Goal: Task Accomplishment & Management: Use online tool/utility

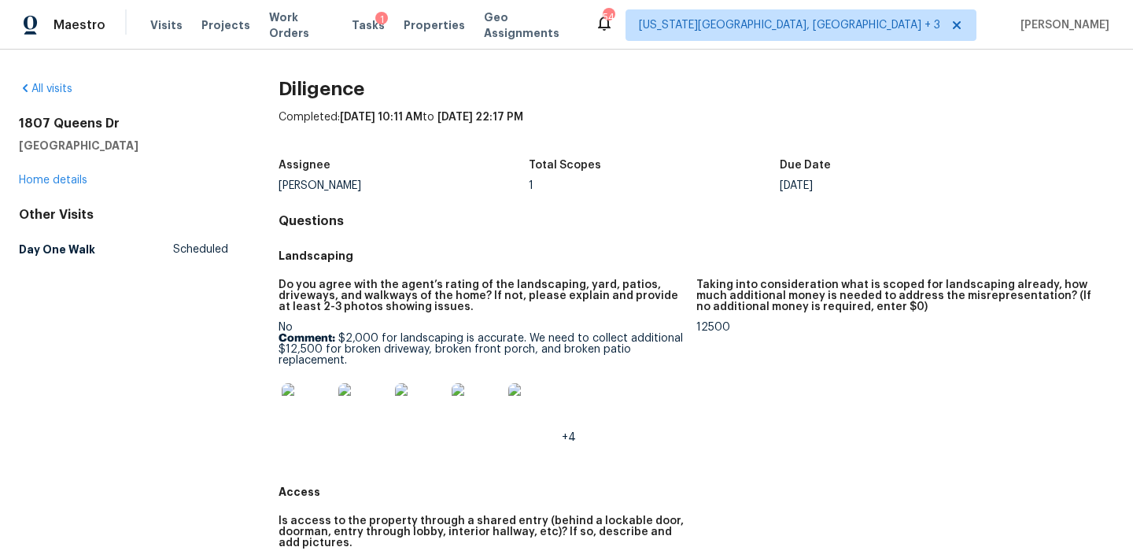
click at [44, 121] on h2 "1807 Queens Dr" at bounding box center [123, 124] width 209 height 16
copy h2 "1807 Queens Dr"
click at [314, 417] on img at bounding box center [307, 408] width 50 height 50
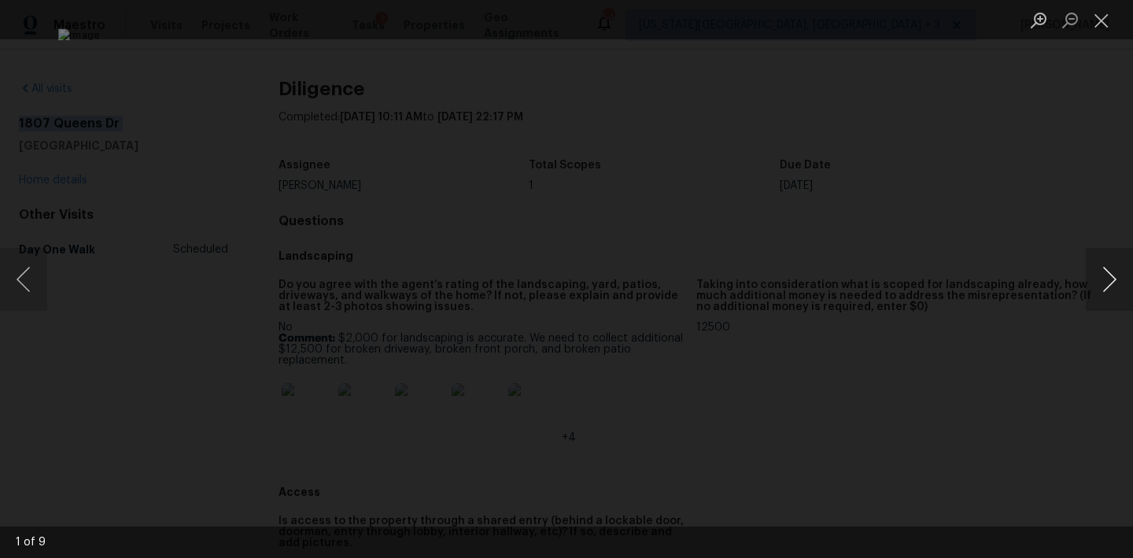
click at [1102, 281] on button "Next image" at bounding box center [1109, 279] width 47 height 63
click at [1102, 282] on button "Next image" at bounding box center [1109, 279] width 47 height 63
click at [1103, 284] on button "Next image" at bounding box center [1109, 279] width 47 height 63
click at [1105, 289] on button "Next image" at bounding box center [1109, 279] width 47 height 63
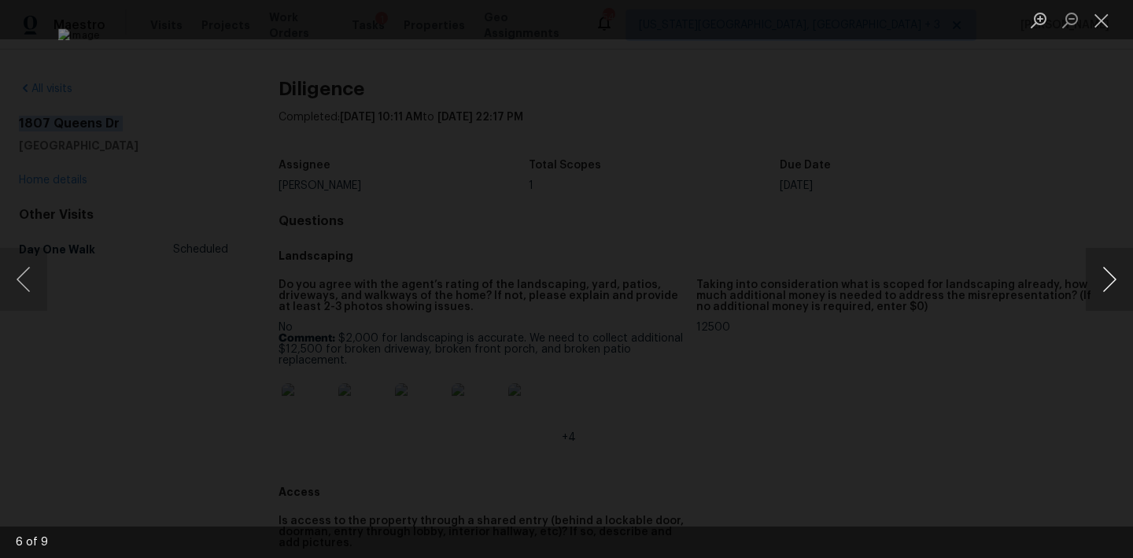
click at [1105, 288] on button "Next image" at bounding box center [1109, 279] width 47 height 63
click at [1107, 290] on button "Next image" at bounding box center [1109, 279] width 47 height 63
click at [1107, 291] on button "Next image" at bounding box center [1109, 279] width 47 height 63
click at [1107, 290] on button "Next image" at bounding box center [1109, 279] width 47 height 63
click at [1062, 325] on div "Lightbox" at bounding box center [566, 279] width 1133 height 558
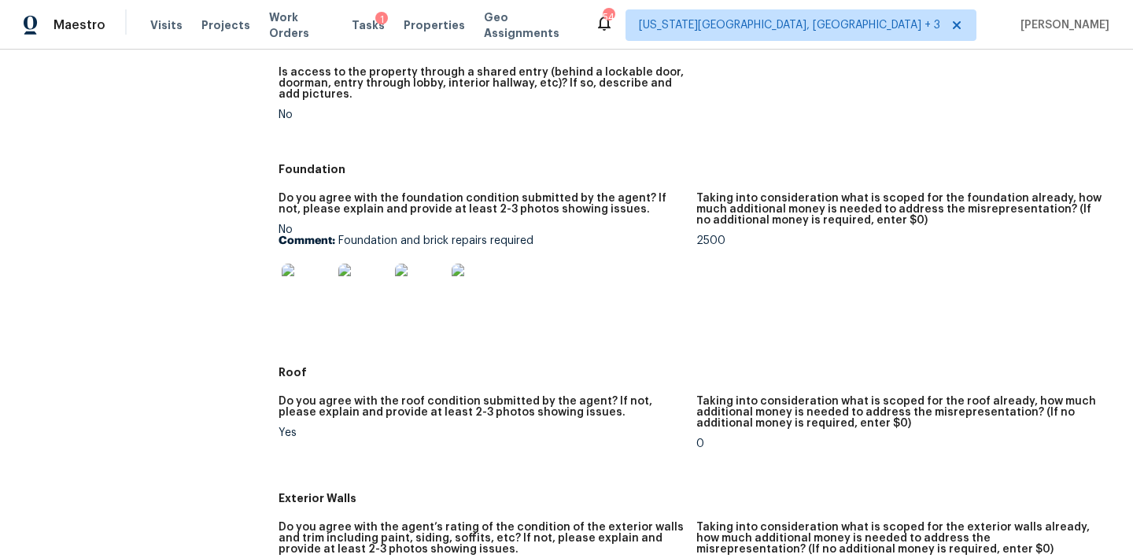
scroll to position [477, 0]
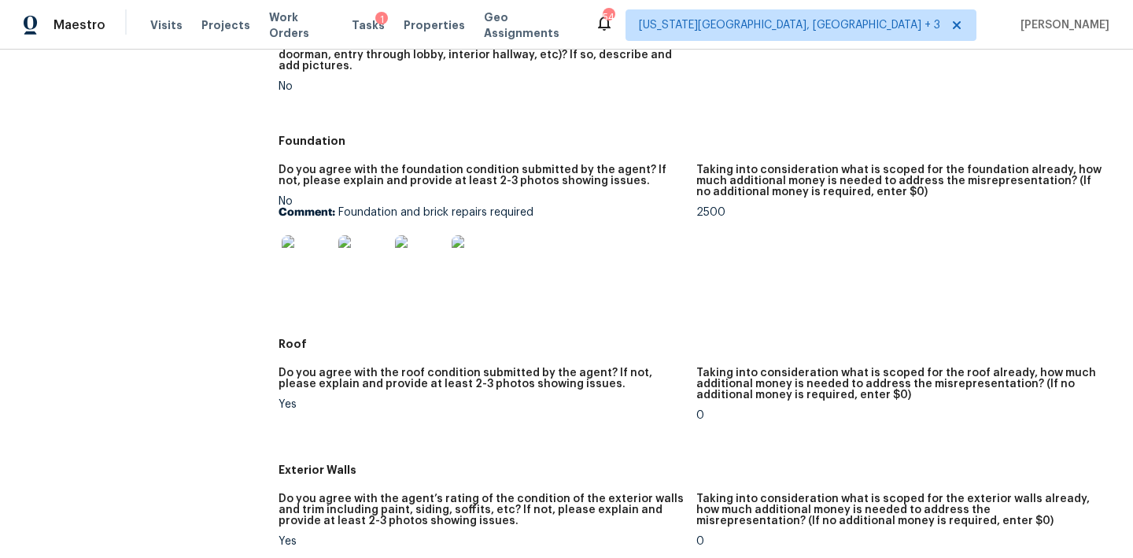
click at [317, 256] on img at bounding box center [307, 260] width 50 height 50
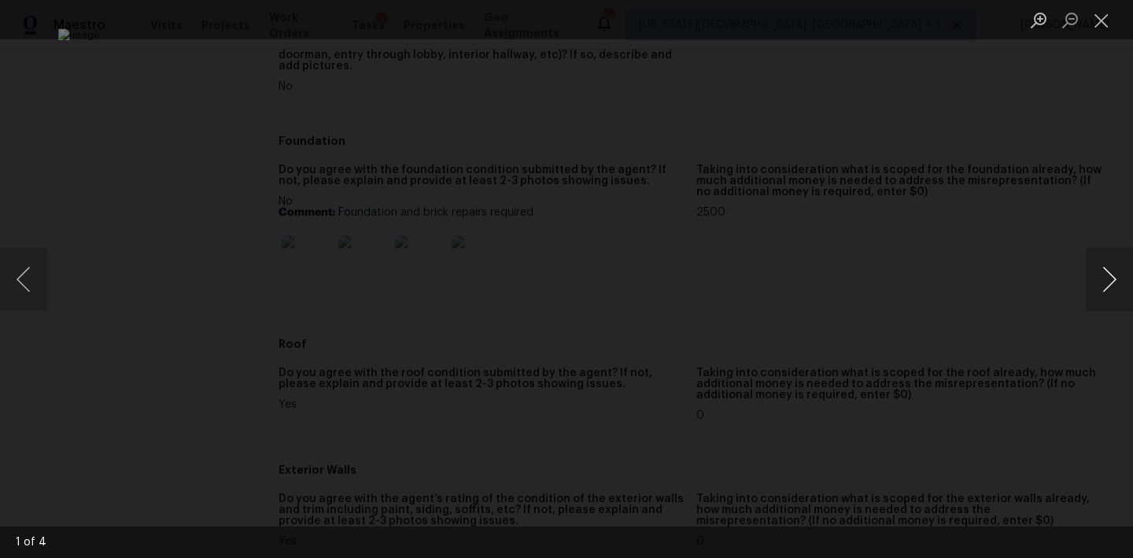
click at [1103, 283] on button "Next image" at bounding box center [1109, 279] width 47 height 63
click at [1102, 284] on button "Next image" at bounding box center [1109, 279] width 47 height 63
click at [1040, 285] on div "Lightbox" at bounding box center [566, 279] width 1133 height 558
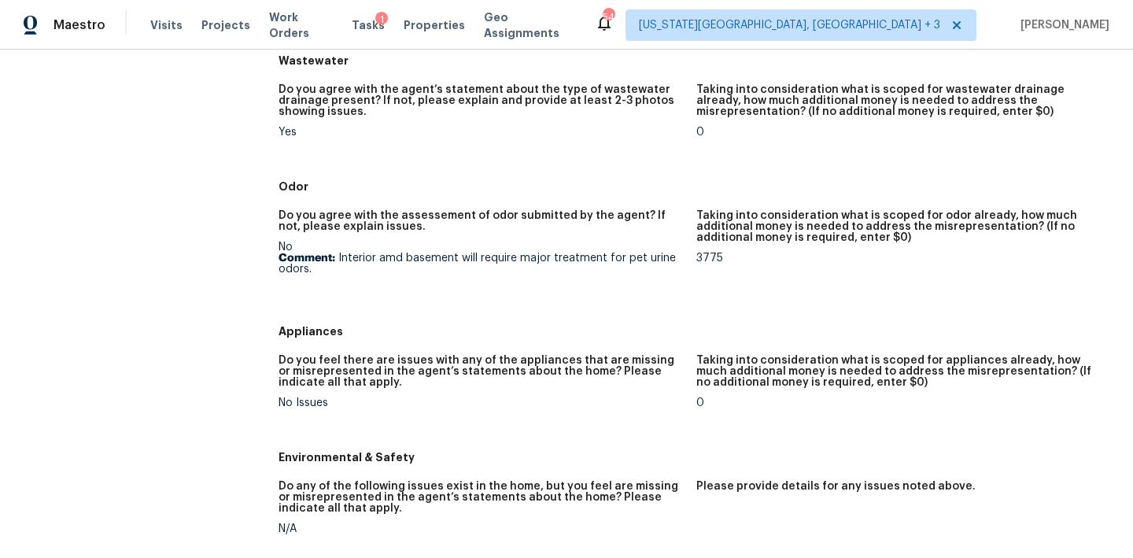
scroll to position [1428, 0]
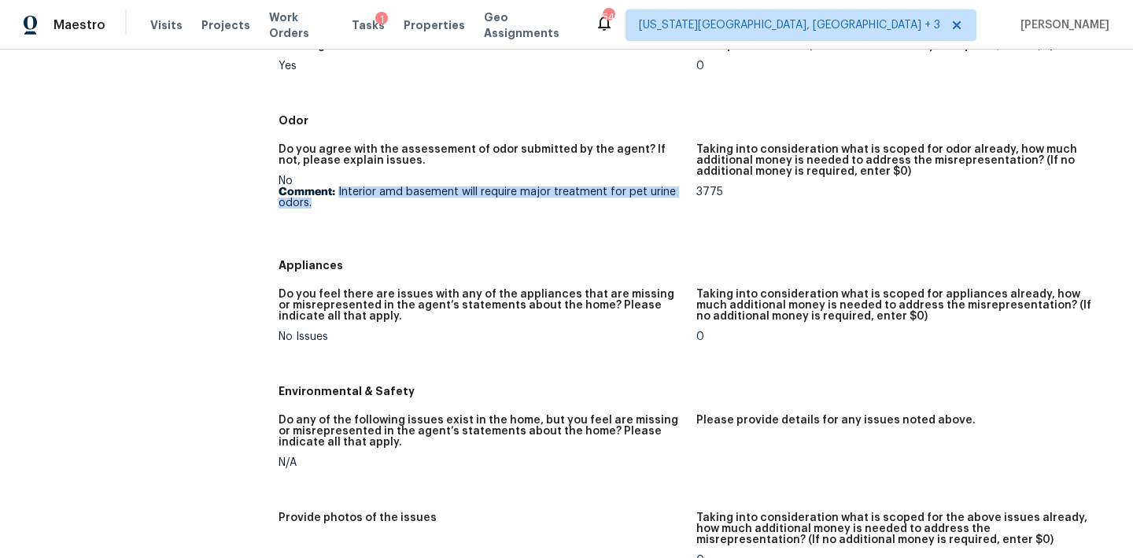
drag, startPoint x: 337, startPoint y: 196, endPoint x: 353, endPoint y: 209, distance: 21.3
click at [353, 209] on p "Comment: Interior amd basement will require major treatment for pet urine odors." at bounding box center [481, 198] width 405 height 22
copy p "Interior amd basement will require major treatment for pet urine odors."
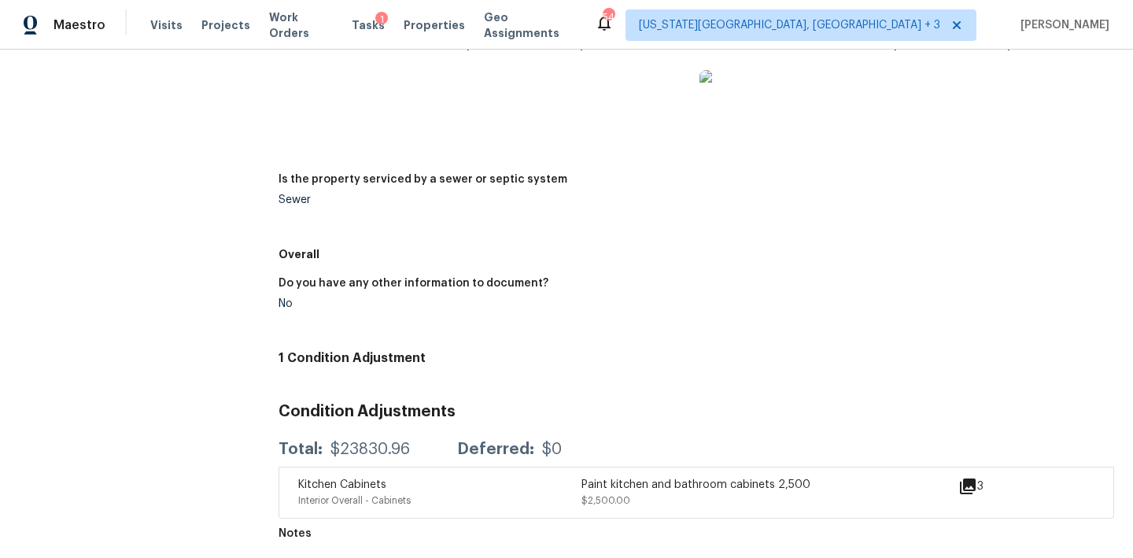
scroll to position [0, 0]
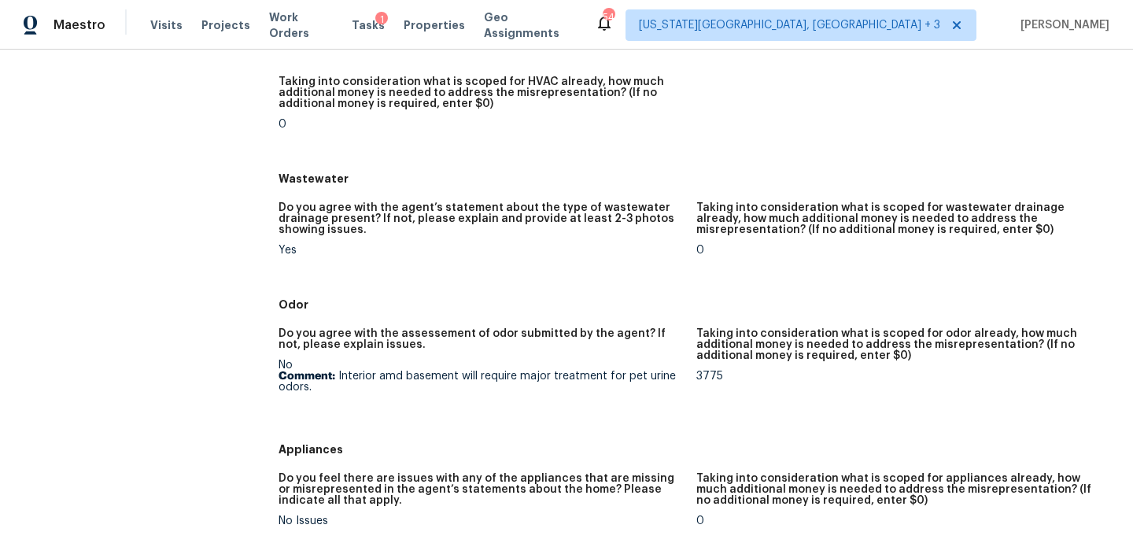
click at [399, 440] on div "Appliances" at bounding box center [697, 449] width 836 height 28
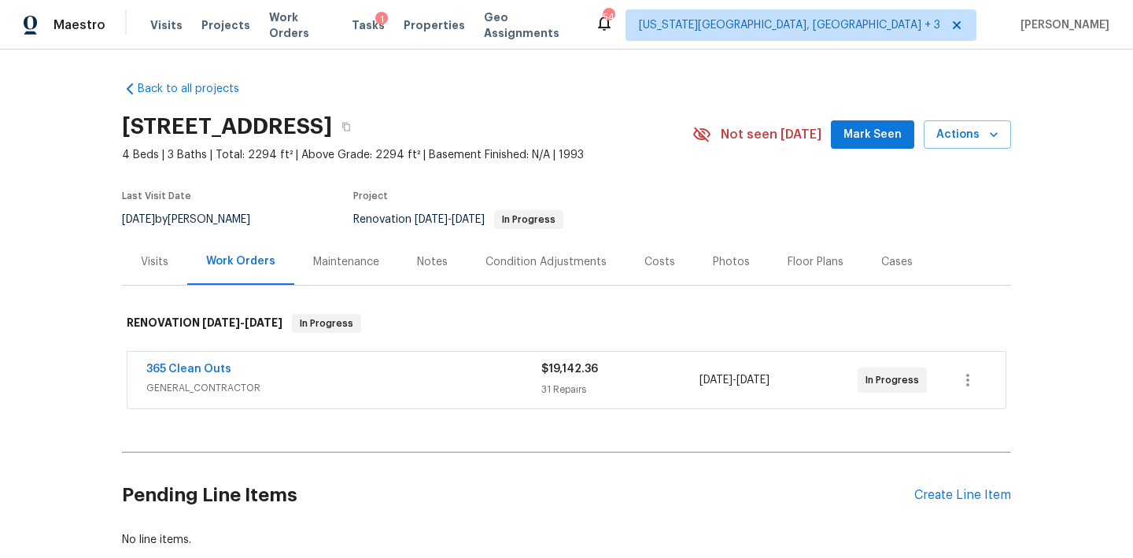
click at [648, 254] on div "Costs" at bounding box center [660, 262] width 31 height 16
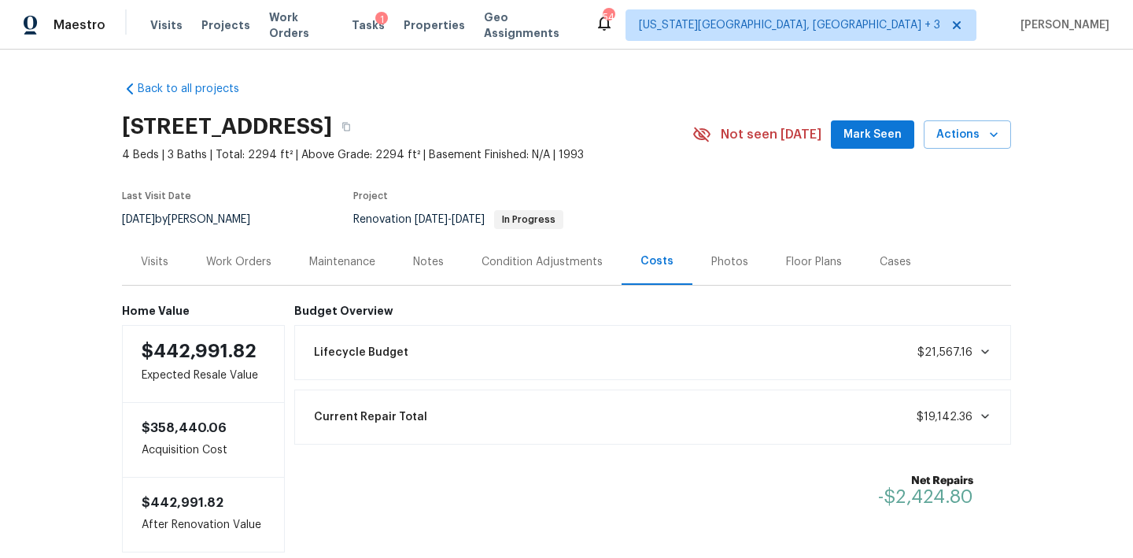
click at [270, 248] on div "Work Orders" at bounding box center [238, 261] width 103 height 46
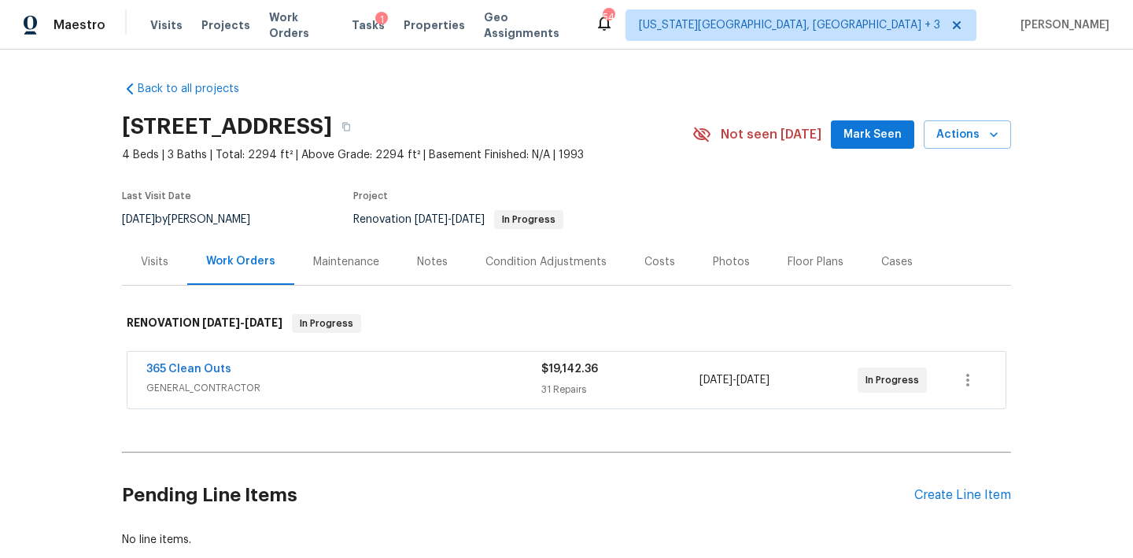
click at [293, 385] on span "GENERAL_CONTRACTOR" at bounding box center [343, 388] width 395 height 16
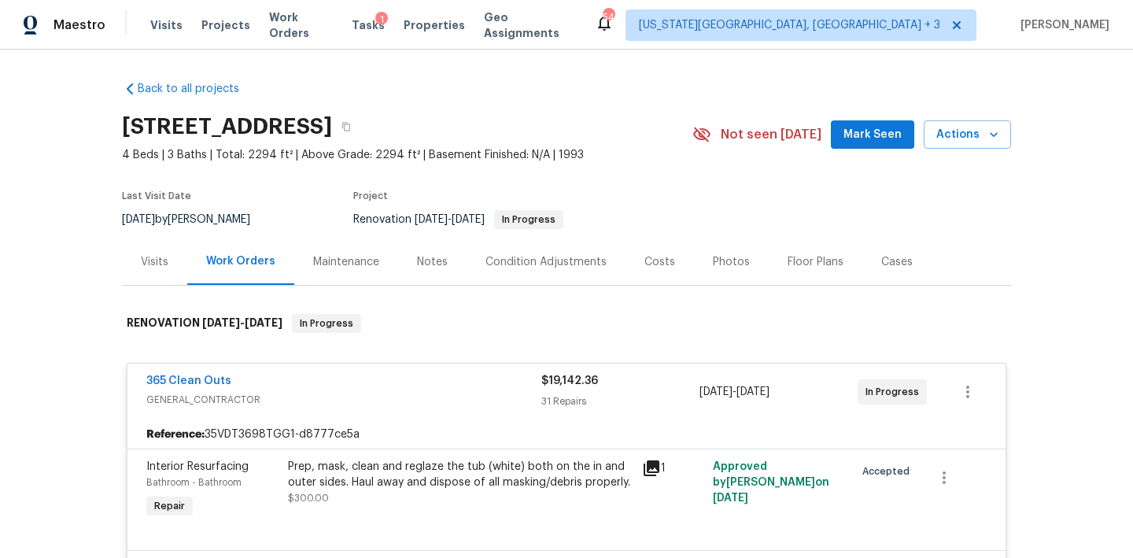
click at [672, 263] on div "Costs" at bounding box center [660, 261] width 68 height 46
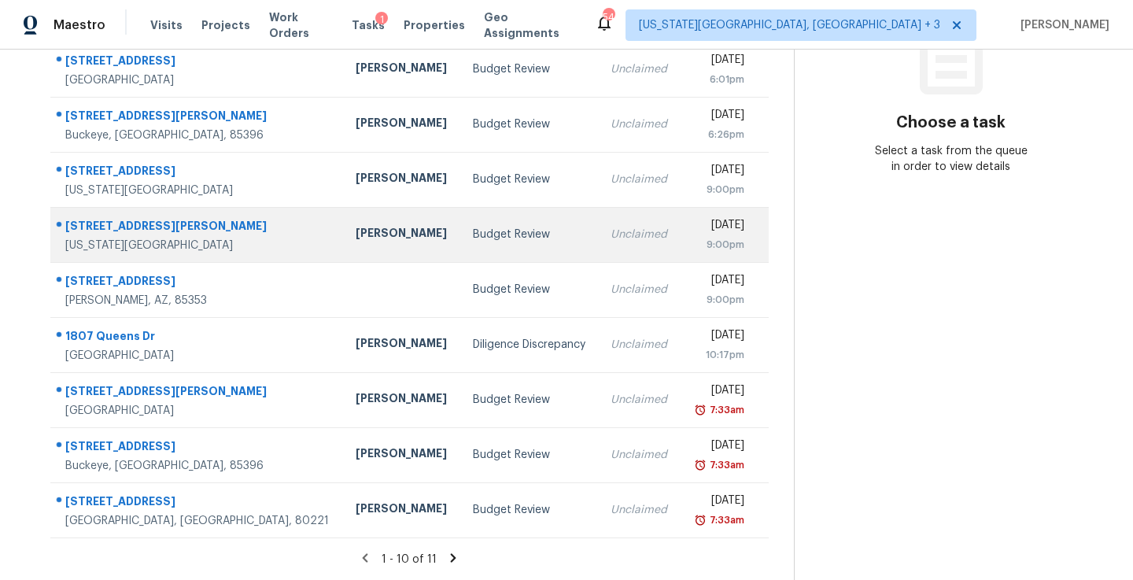
scroll to position [240, 0]
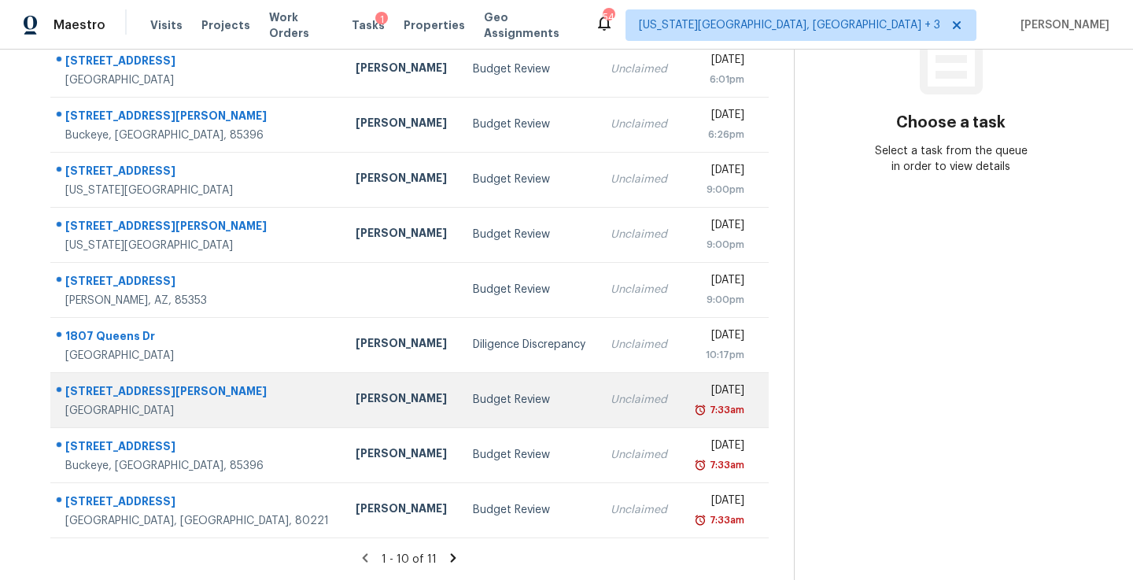
click at [611, 405] on div "Unclaimed" at bounding box center [639, 400] width 57 height 16
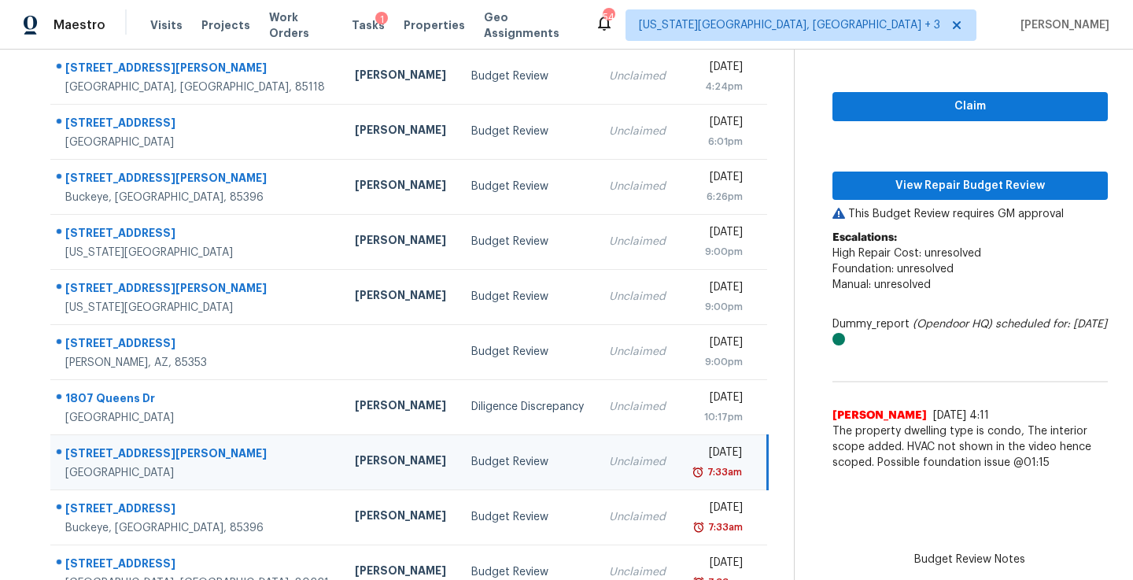
scroll to position [119, 0]
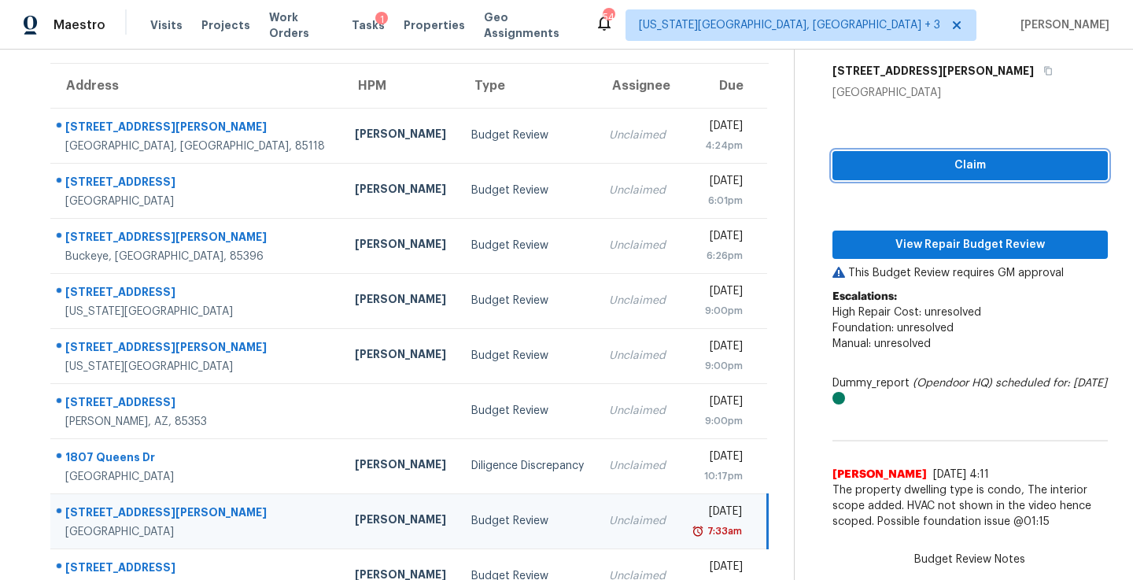
click at [943, 160] on span "Claim" at bounding box center [970, 166] width 250 height 20
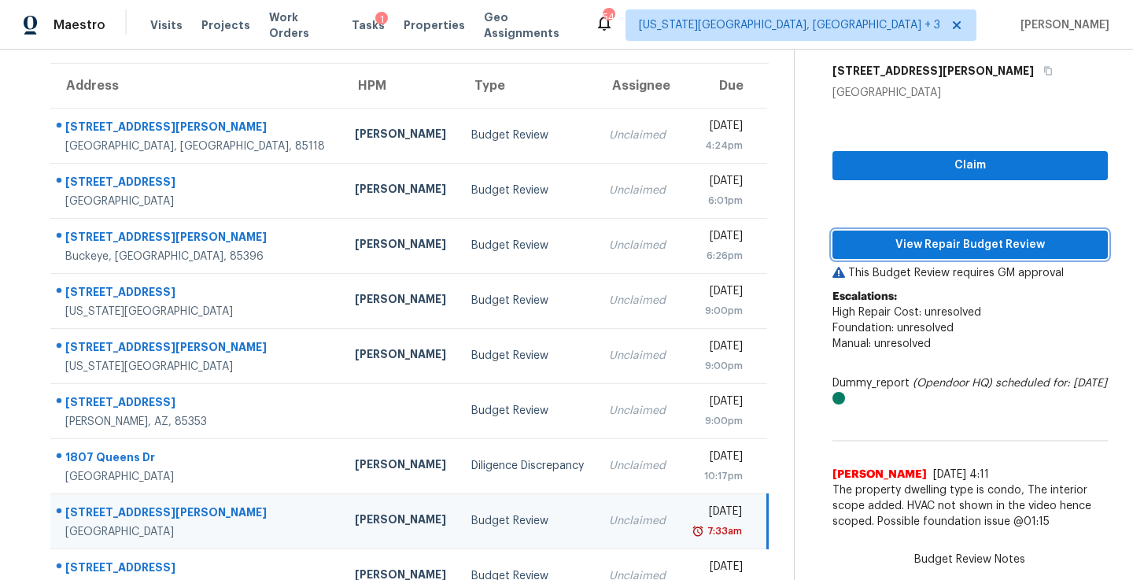
click at [943, 236] on span "View Repair Budget Review" at bounding box center [970, 245] width 250 height 20
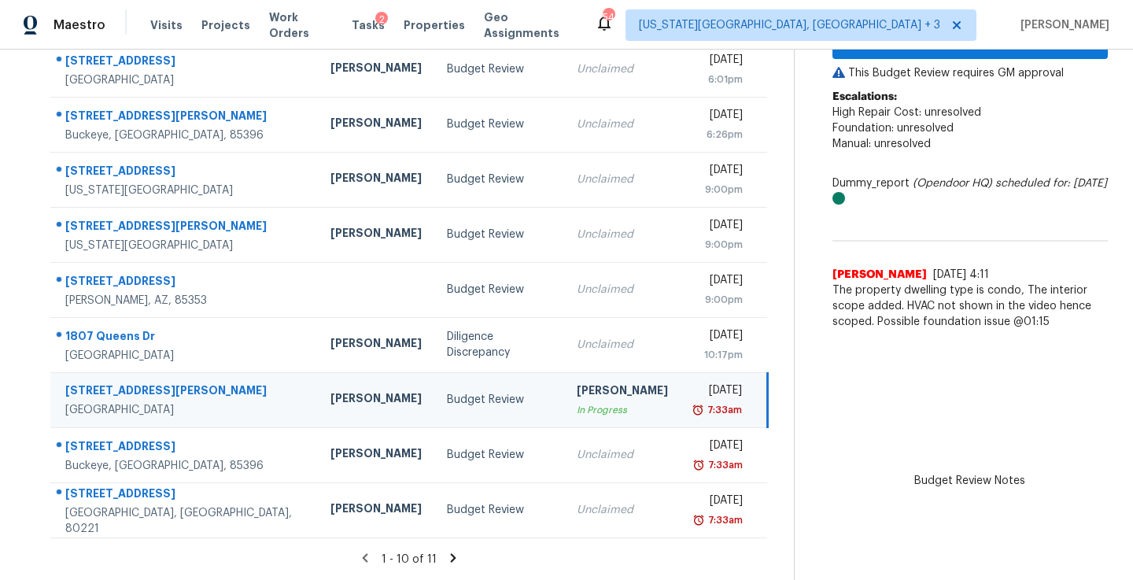
scroll to position [240, 0]
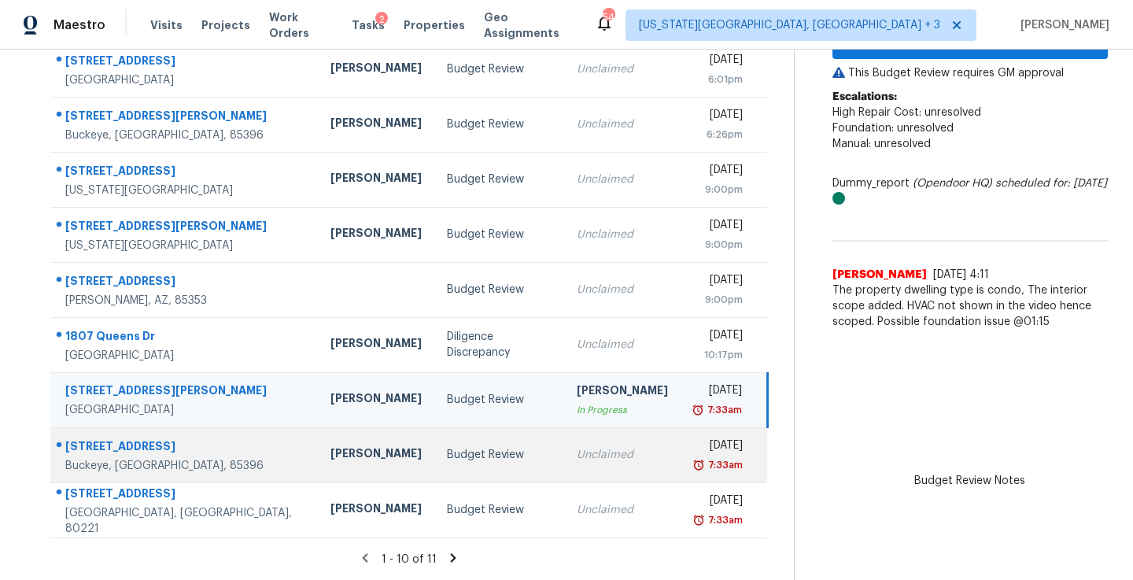
click at [681, 460] on td "Wed, Sep 10th 2025 7:33am" at bounding box center [724, 454] width 87 height 55
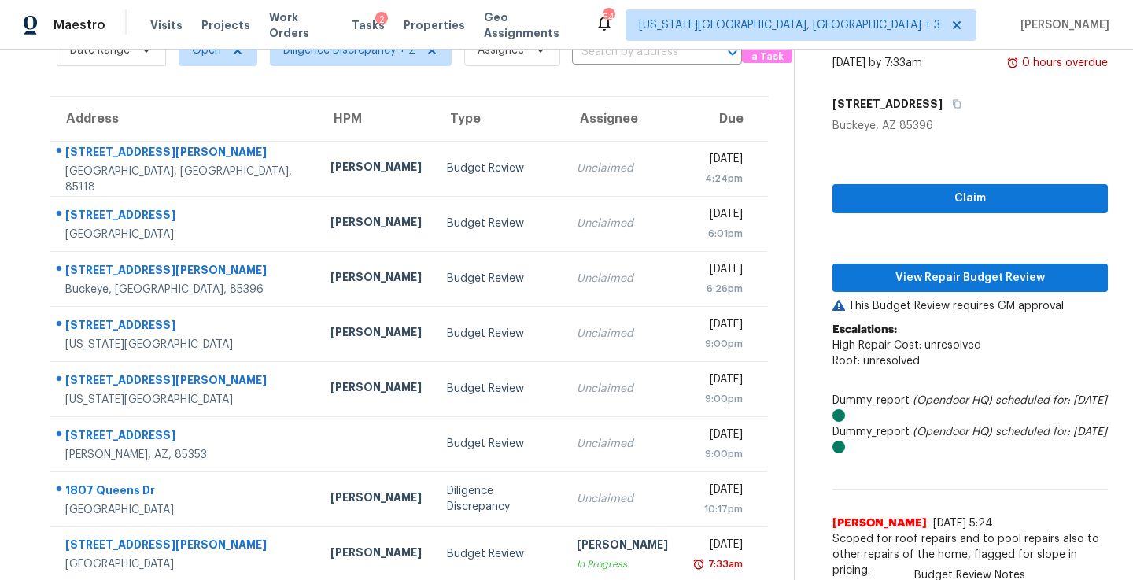
scroll to position [57, 0]
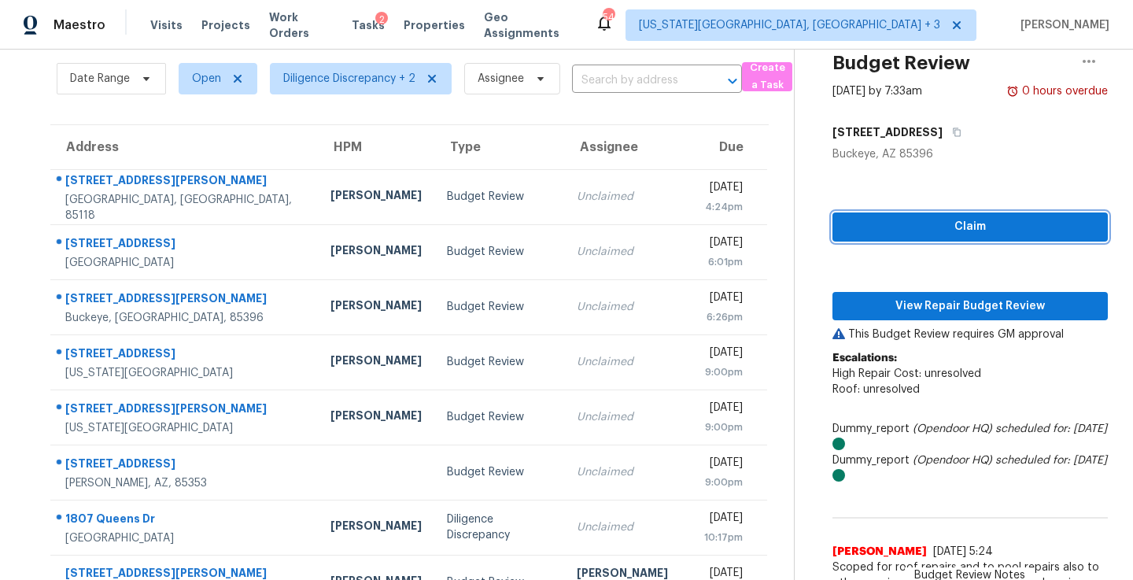
click at [929, 221] on span "Claim" at bounding box center [970, 227] width 250 height 20
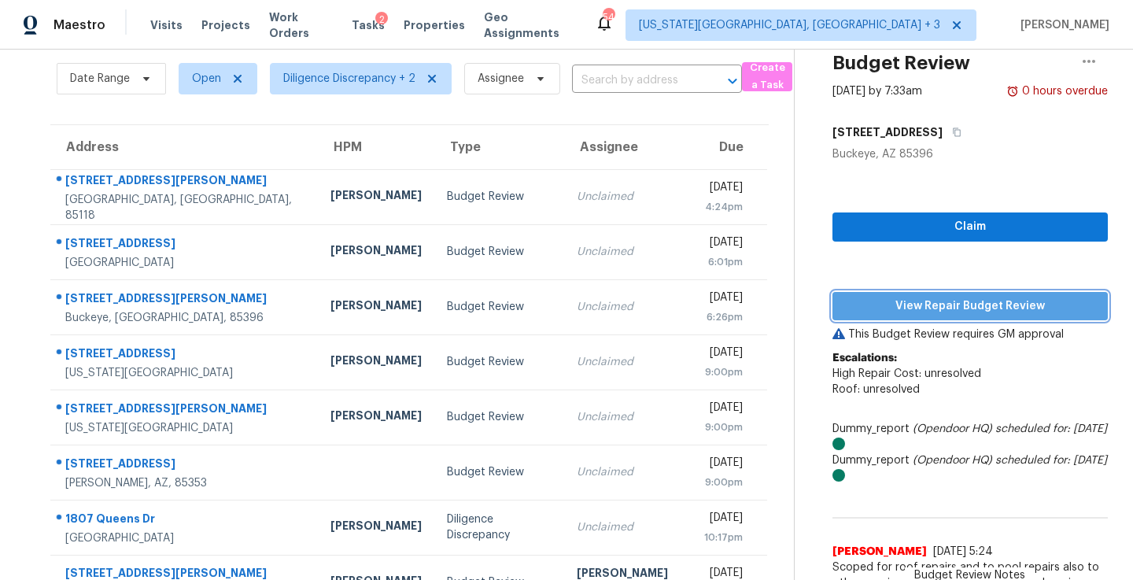
click at [943, 300] on span "View Repair Budget Review" at bounding box center [970, 307] width 250 height 20
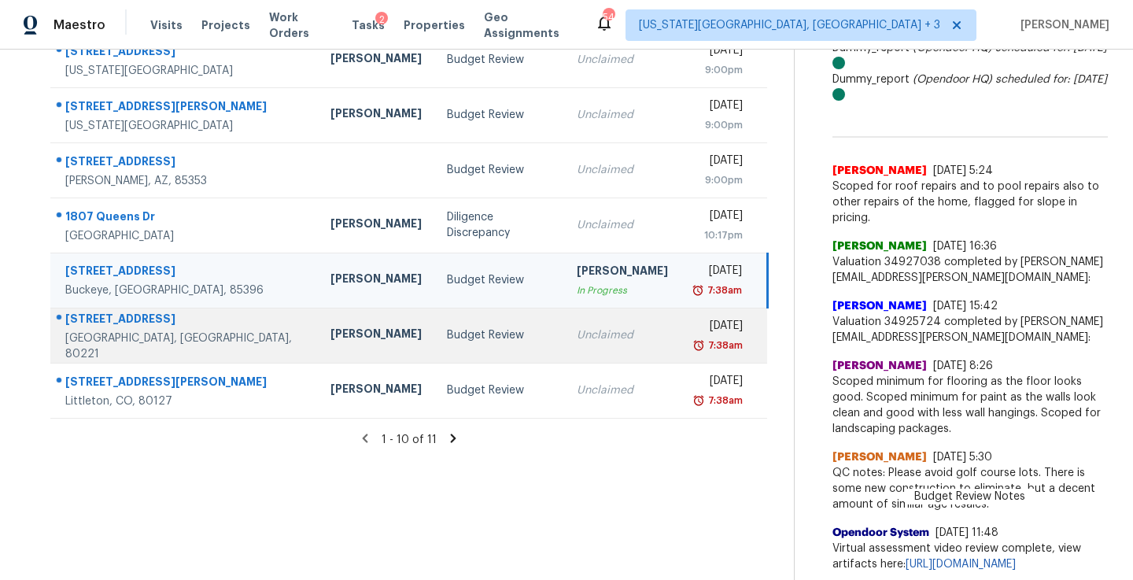
click at [585, 337] on div "Unclaimed" at bounding box center [622, 335] width 91 height 16
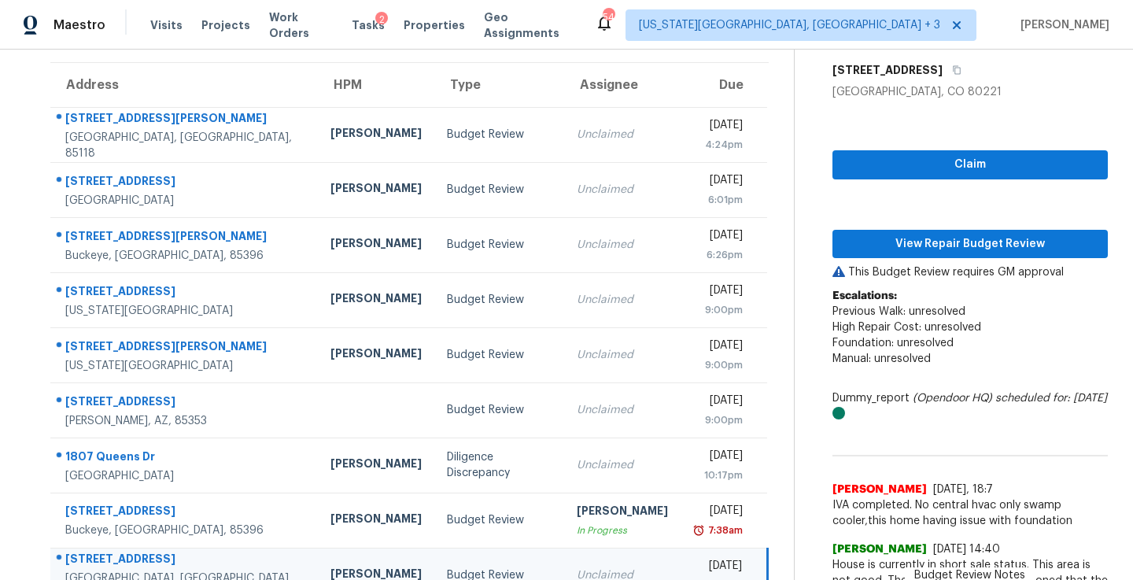
scroll to position [102, 0]
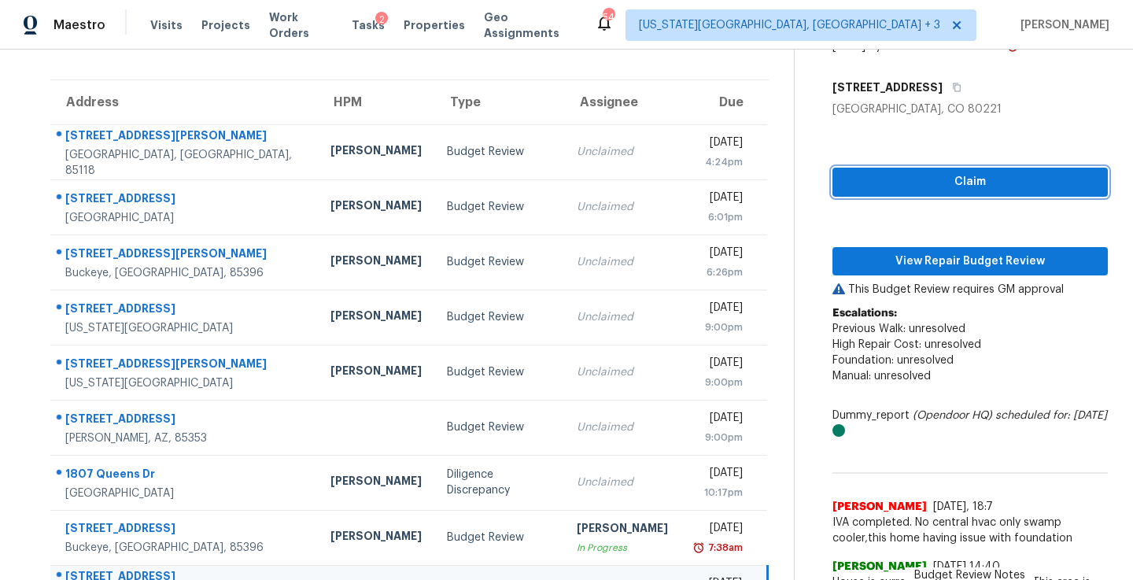
click at [878, 176] on span "Claim" at bounding box center [970, 182] width 250 height 20
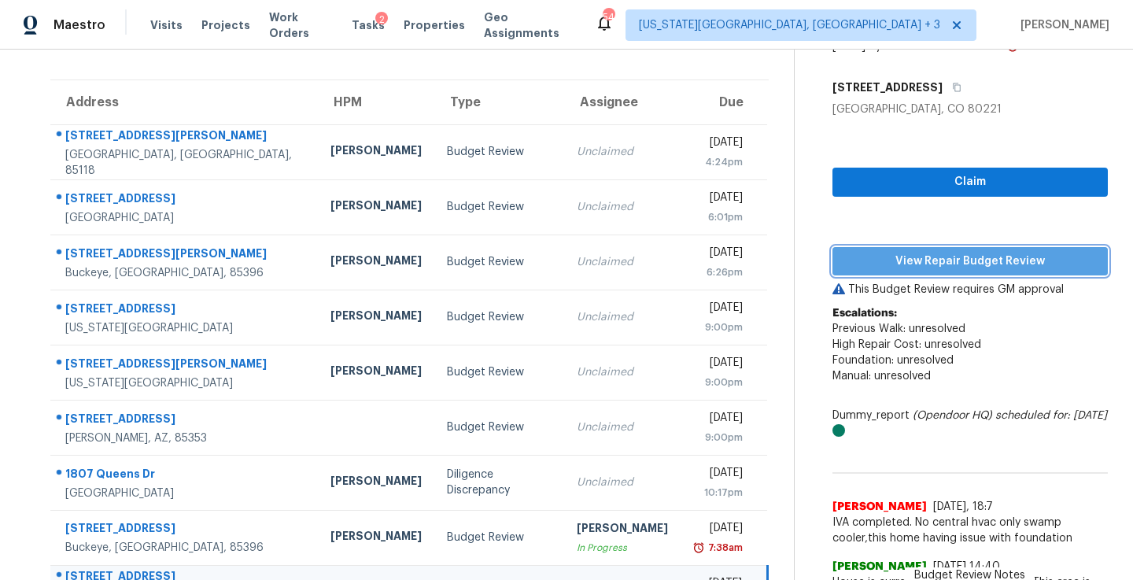
click at [889, 253] on span "View Repair Budget Review" at bounding box center [970, 262] width 250 height 20
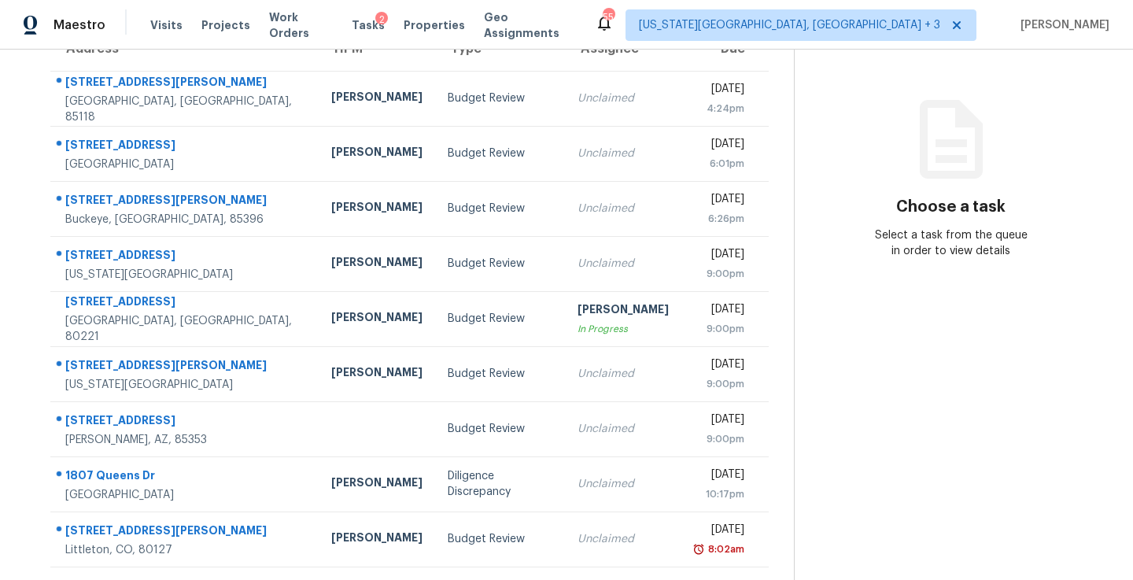
scroll to position [156, 0]
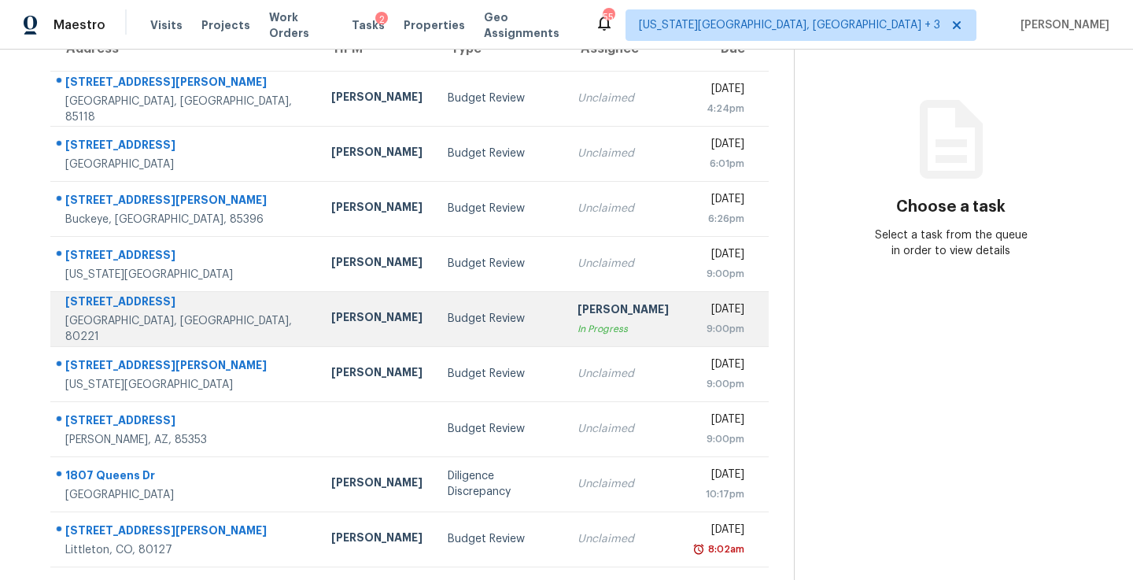
click at [682, 326] on td "[DATE] 9:00pm" at bounding box center [725, 318] width 87 height 55
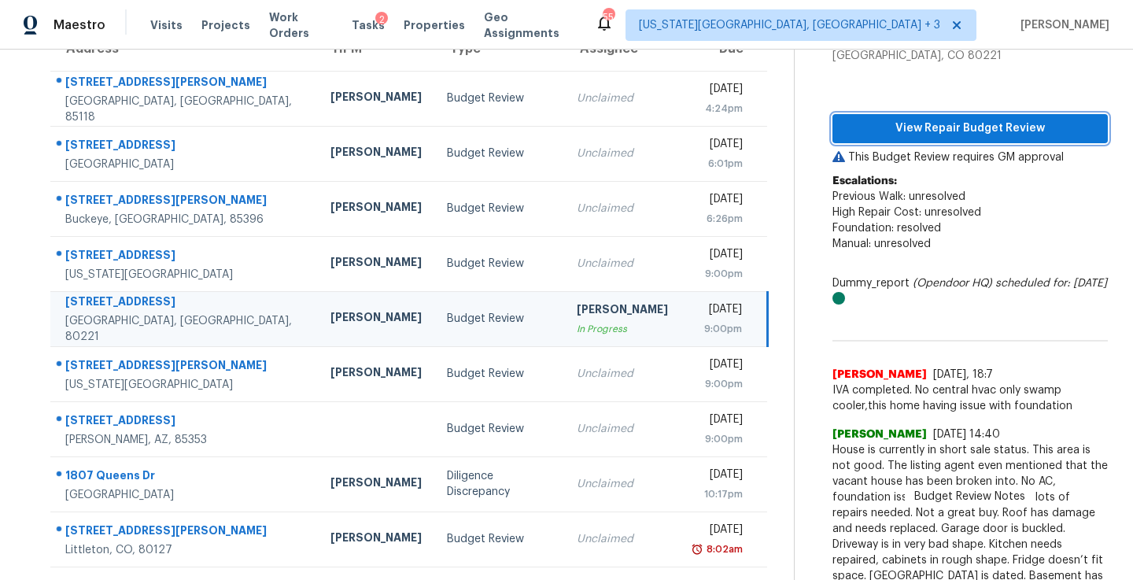
click at [911, 116] on button "View Repair Budget Review" at bounding box center [970, 128] width 275 height 29
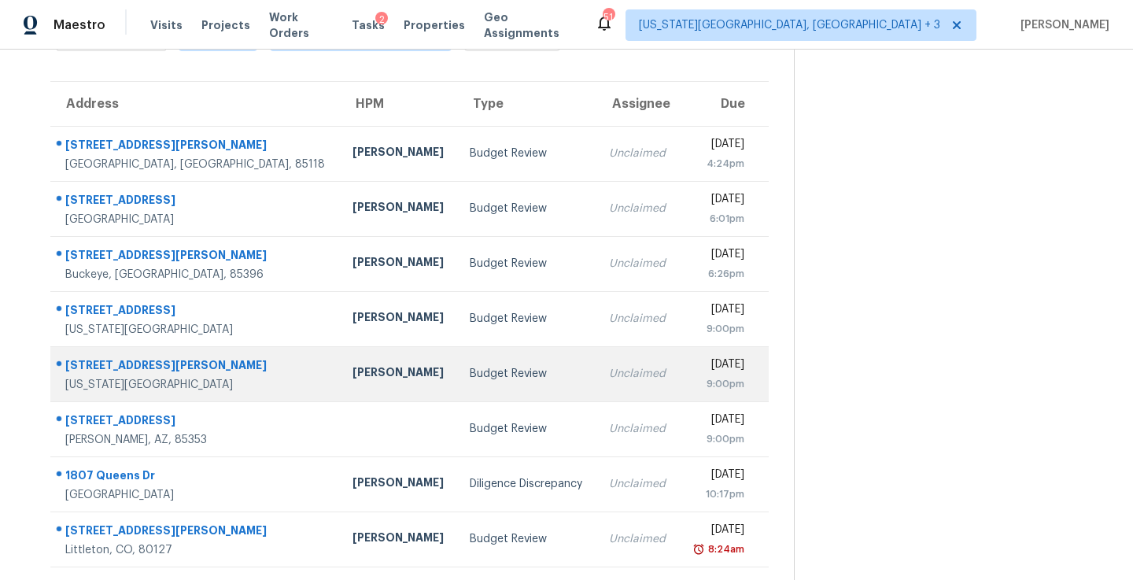
scroll to position [101, 0]
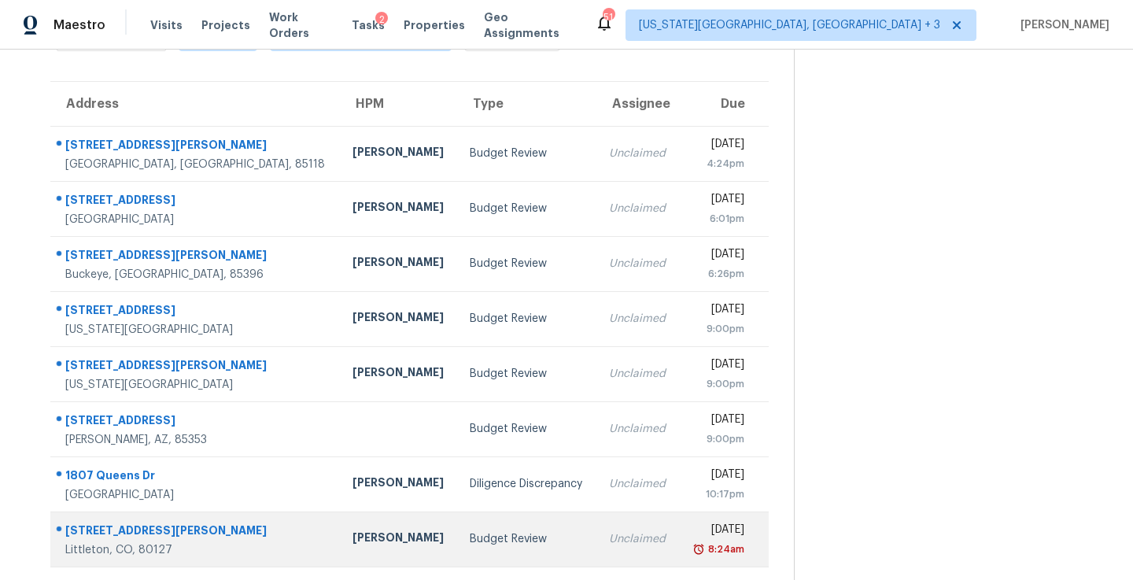
click at [457, 530] on td "Budget Review" at bounding box center [526, 539] width 139 height 55
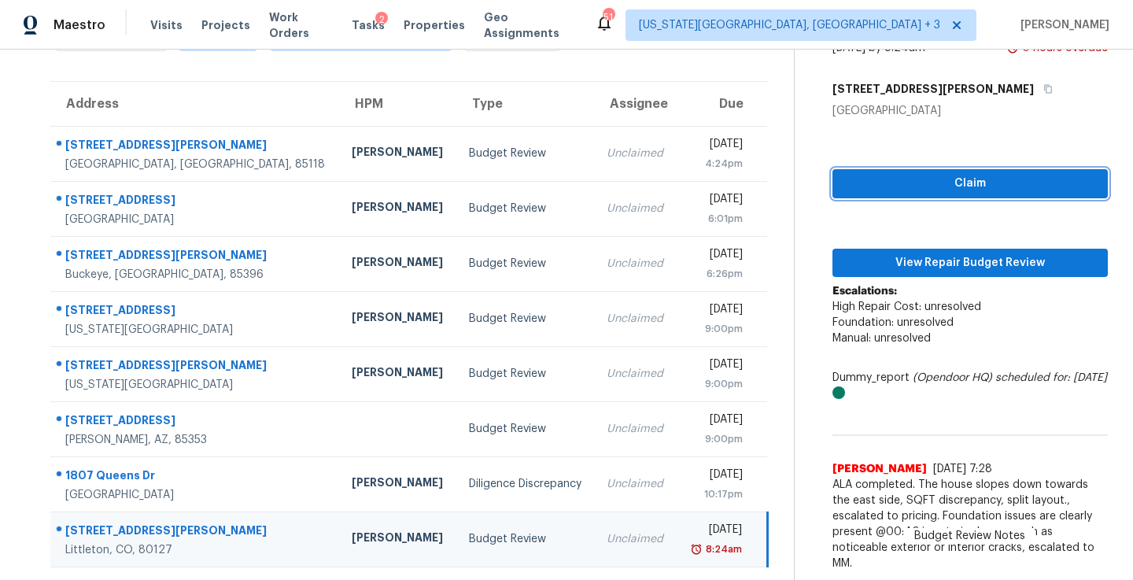
click at [907, 183] on span "Claim" at bounding box center [970, 184] width 250 height 20
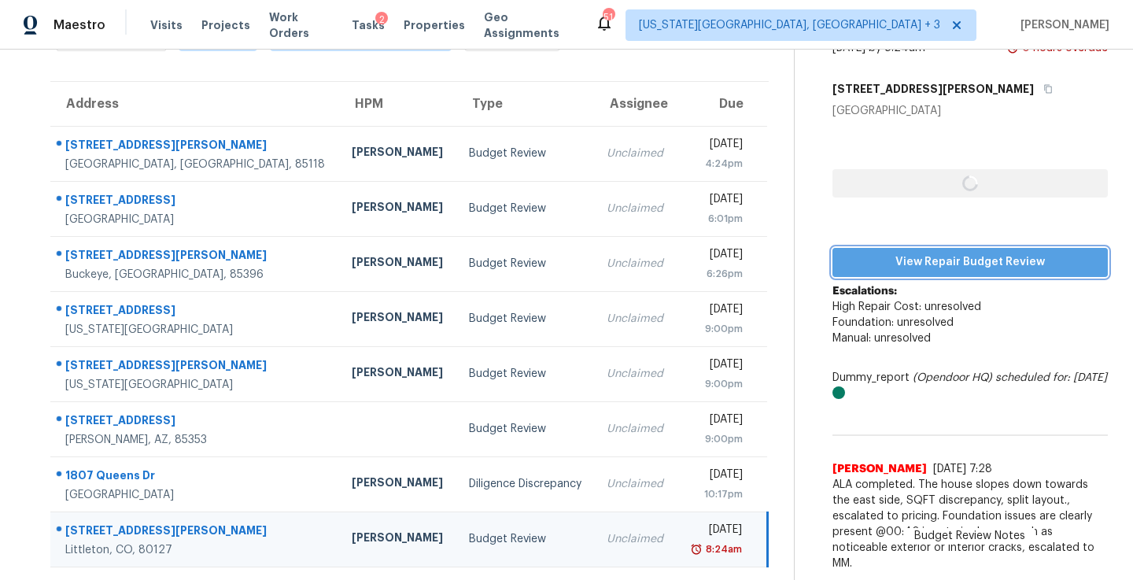
click at [913, 263] on span "View Repair Budget Review" at bounding box center [970, 263] width 250 height 20
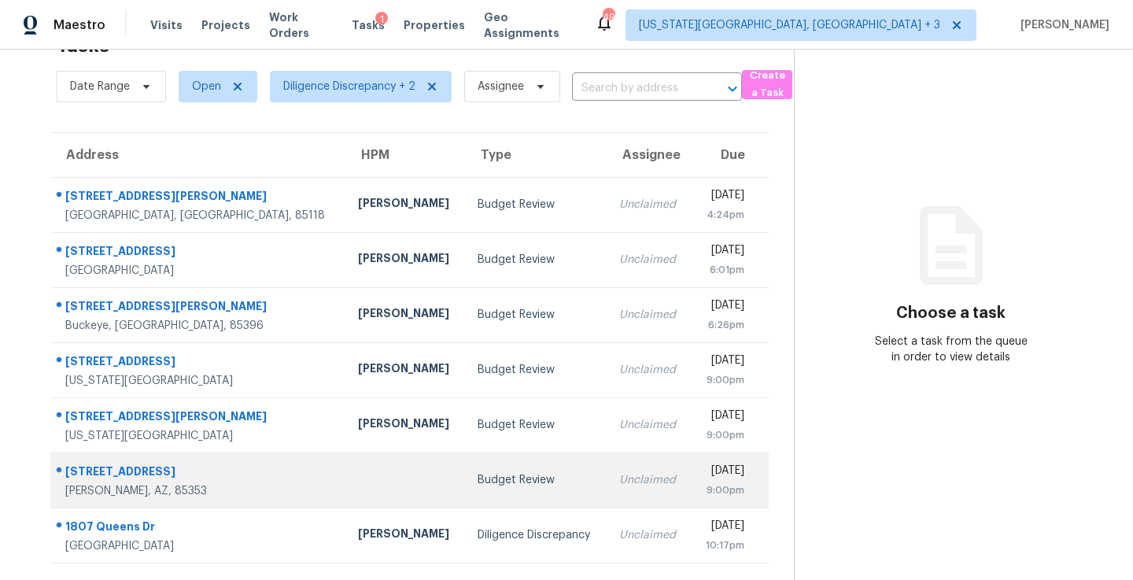
scroll to position [50, 0]
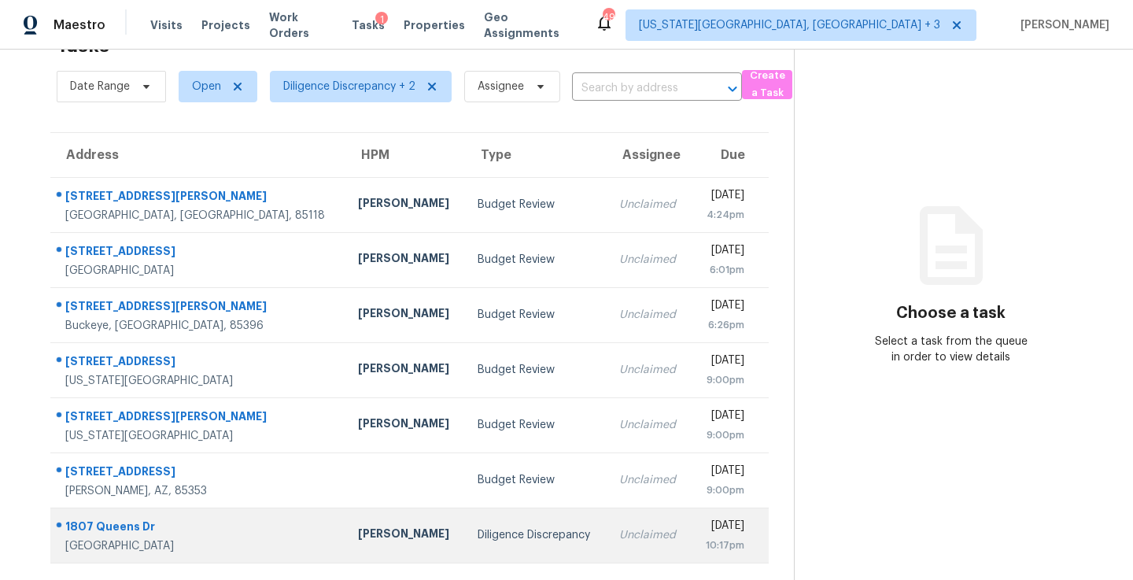
click at [619, 532] on div "Unclaimed" at bounding box center [648, 535] width 59 height 16
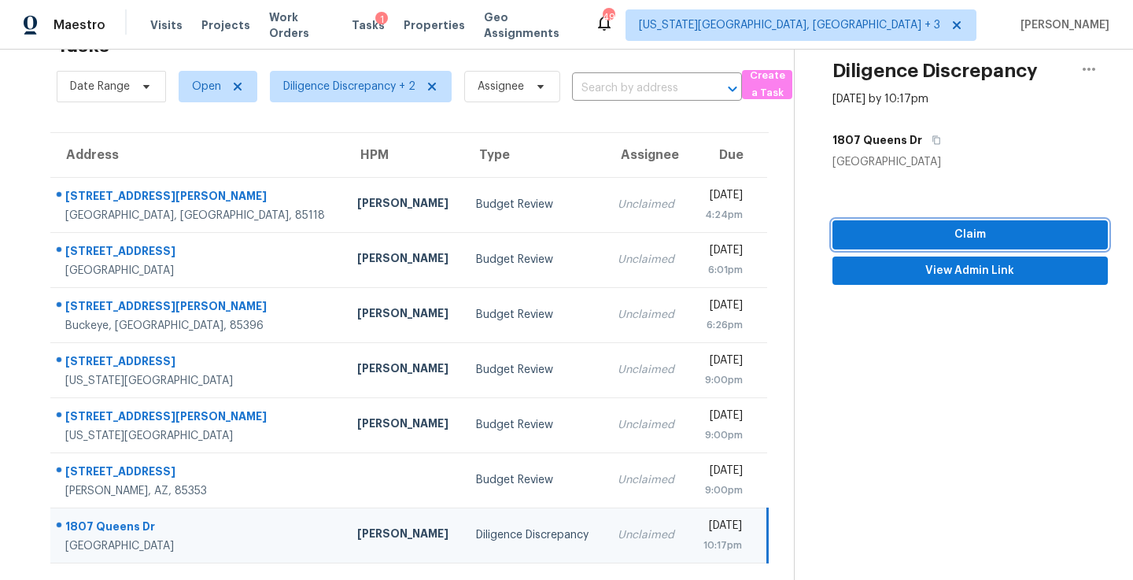
click at [936, 224] on button "Claim" at bounding box center [970, 234] width 275 height 29
click at [935, 268] on span "View Admin Link" at bounding box center [970, 271] width 250 height 20
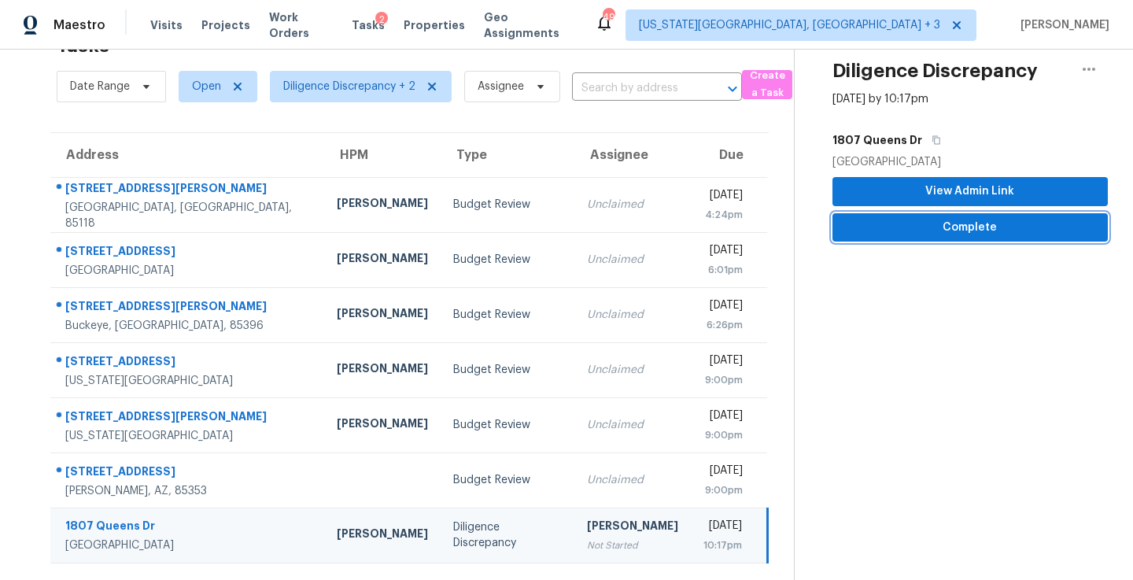
click at [932, 227] on span "Complete" at bounding box center [970, 228] width 250 height 20
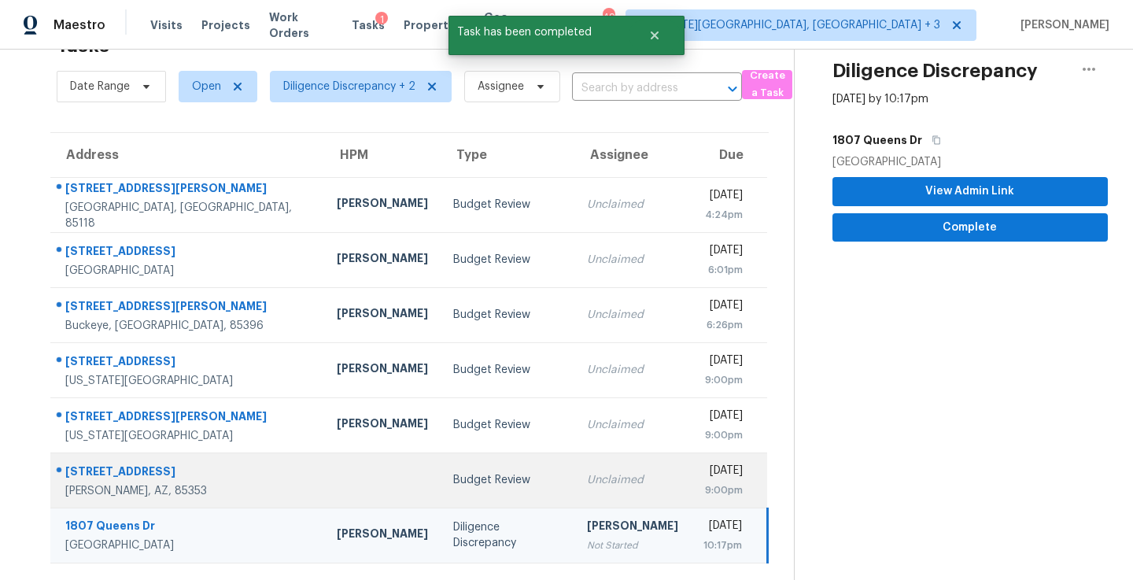
click at [599, 487] on div "Unclaimed" at bounding box center [632, 480] width 91 height 16
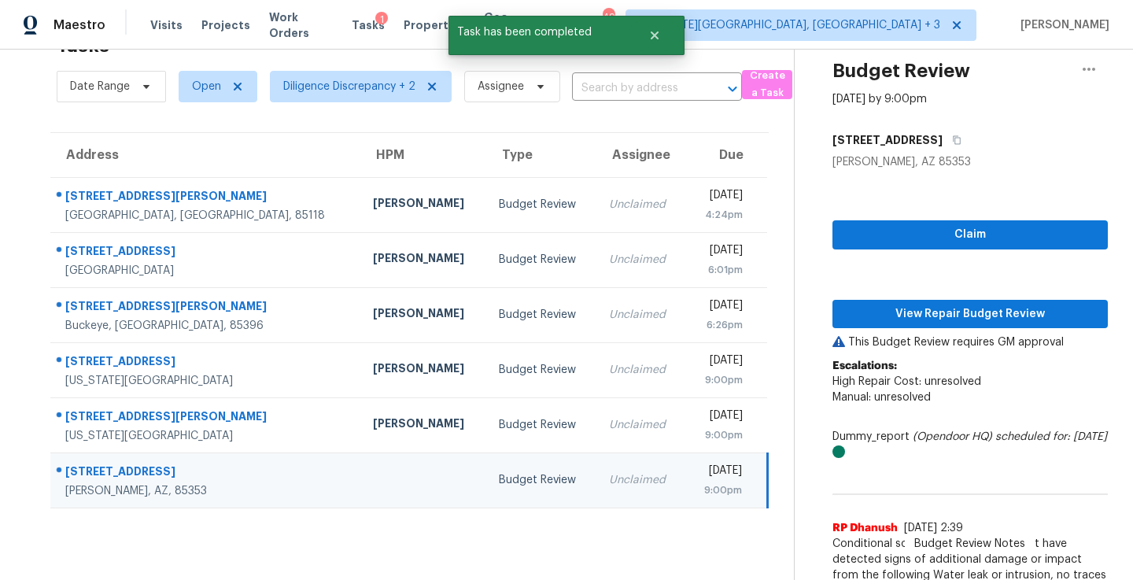
click at [609, 482] on div "Unclaimed" at bounding box center [640, 480] width 63 height 16
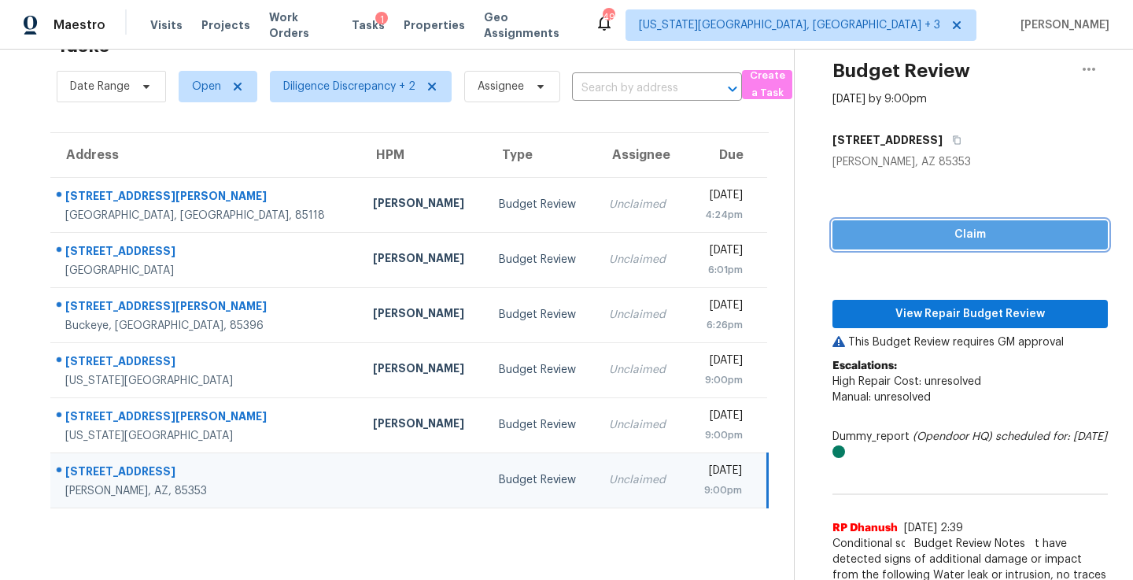
click at [893, 224] on button "Claim" at bounding box center [970, 234] width 275 height 29
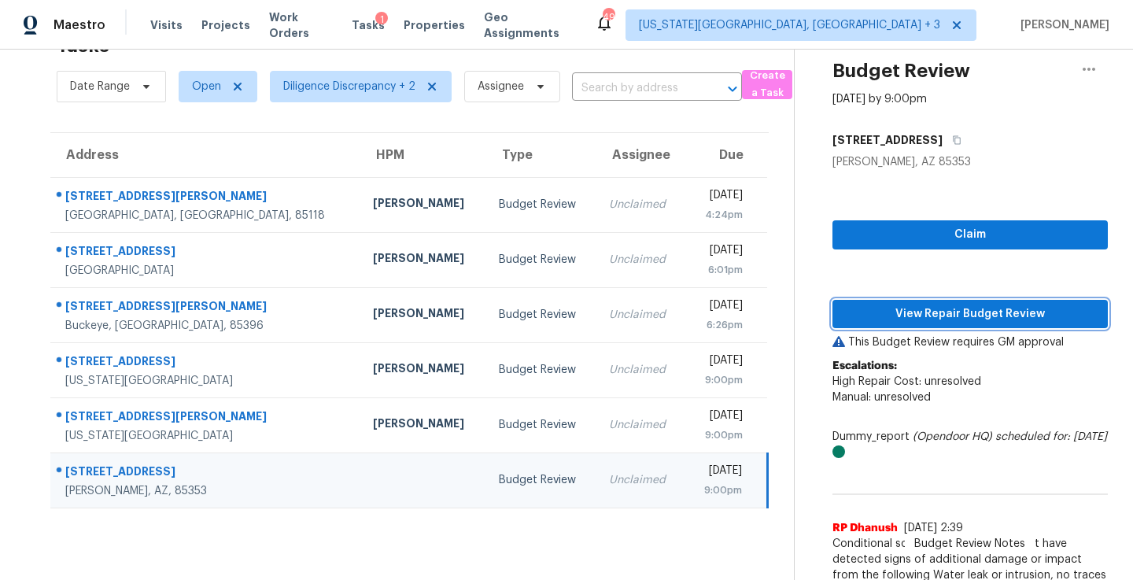
click at [896, 306] on span "View Repair Budget Review" at bounding box center [970, 315] width 250 height 20
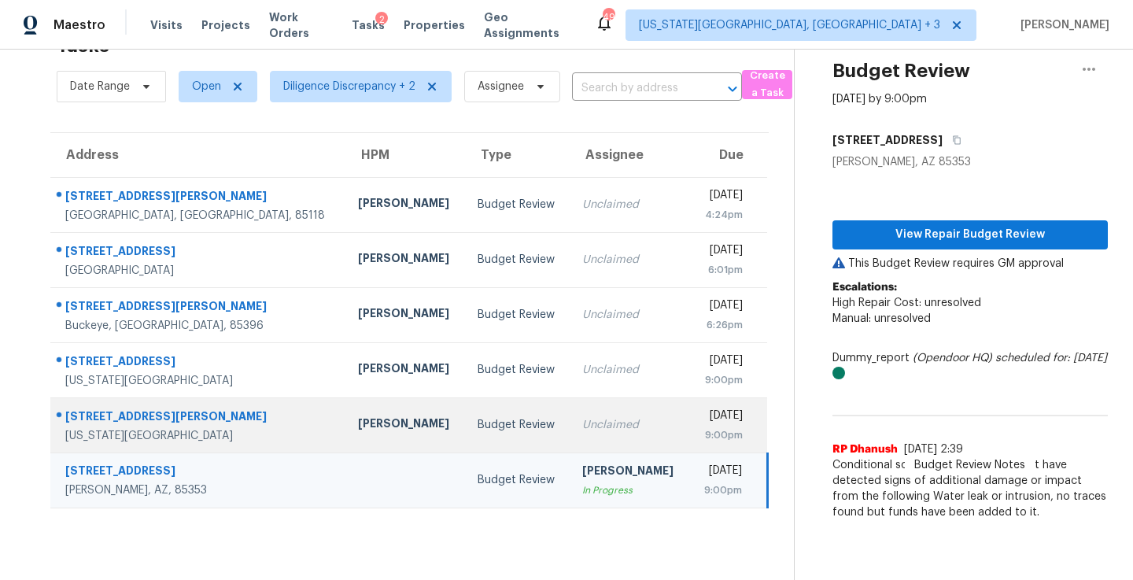
click at [570, 443] on td "Unclaimed" at bounding box center [630, 424] width 120 height 55
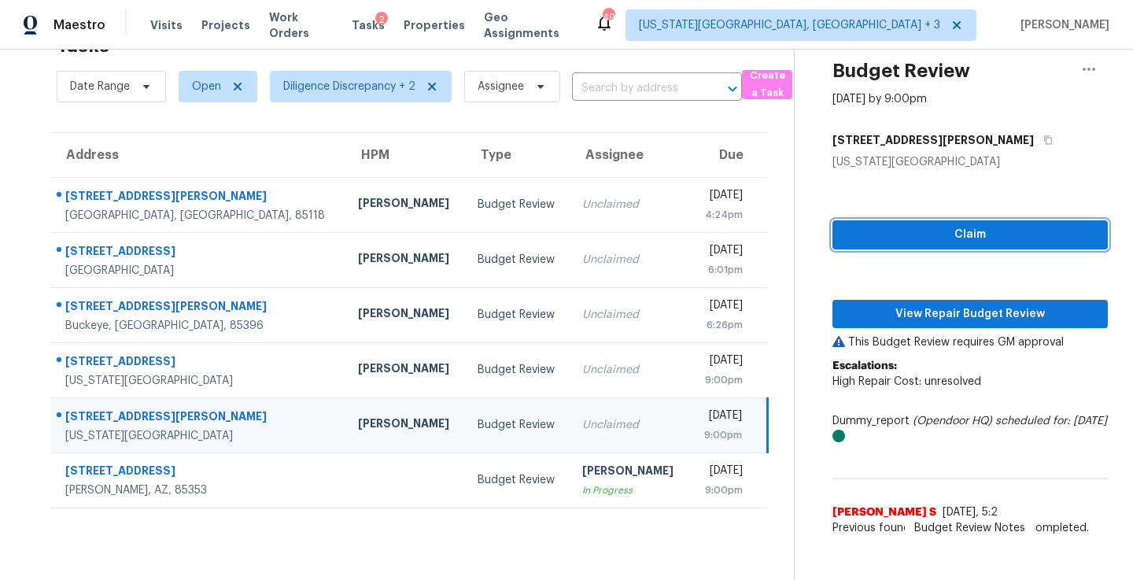
click at [937, 230] on span "Claim" at bounding box center [970, 235] width 250 height 20
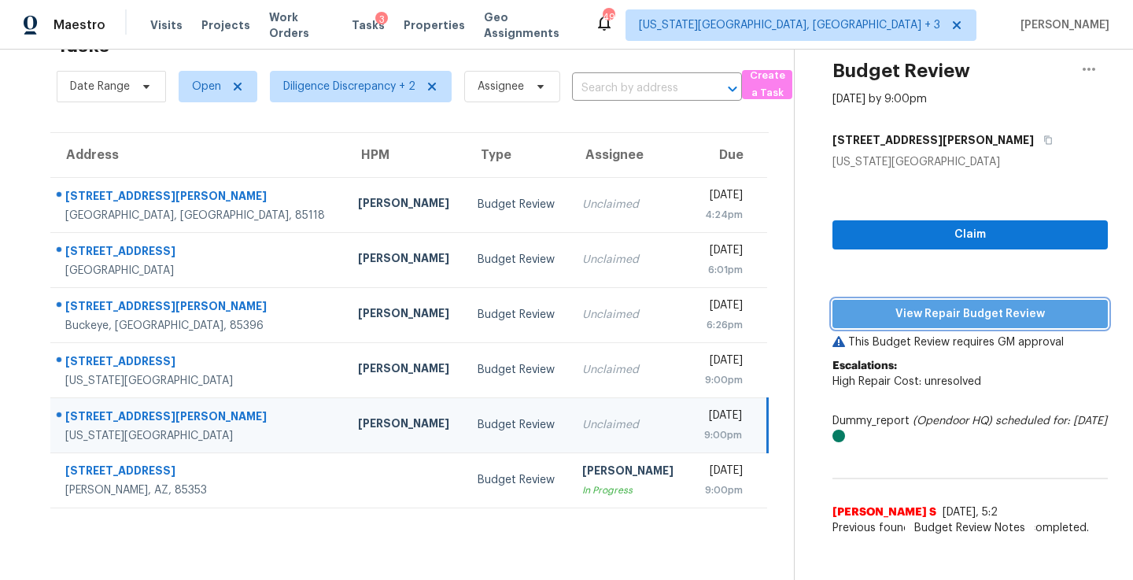
click at [904, 314] on span "View Repair Budget Review" at bounding box center [970, 315] width 250 height 20
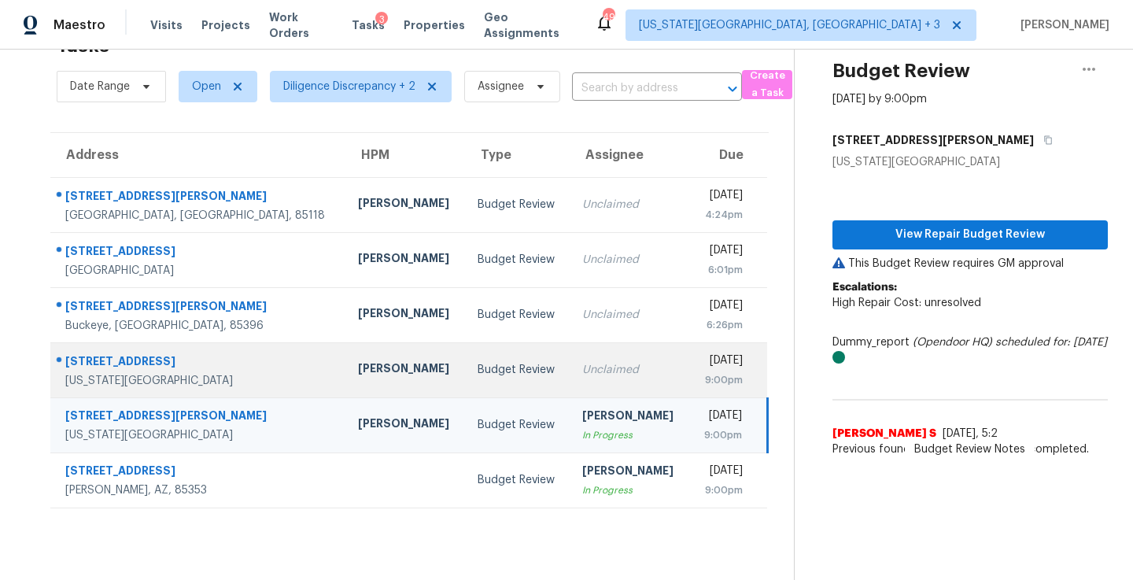
click at [689, 376] on td "[DATE] 9:00pm" at bounding box center [728, 369] width 78 height 55
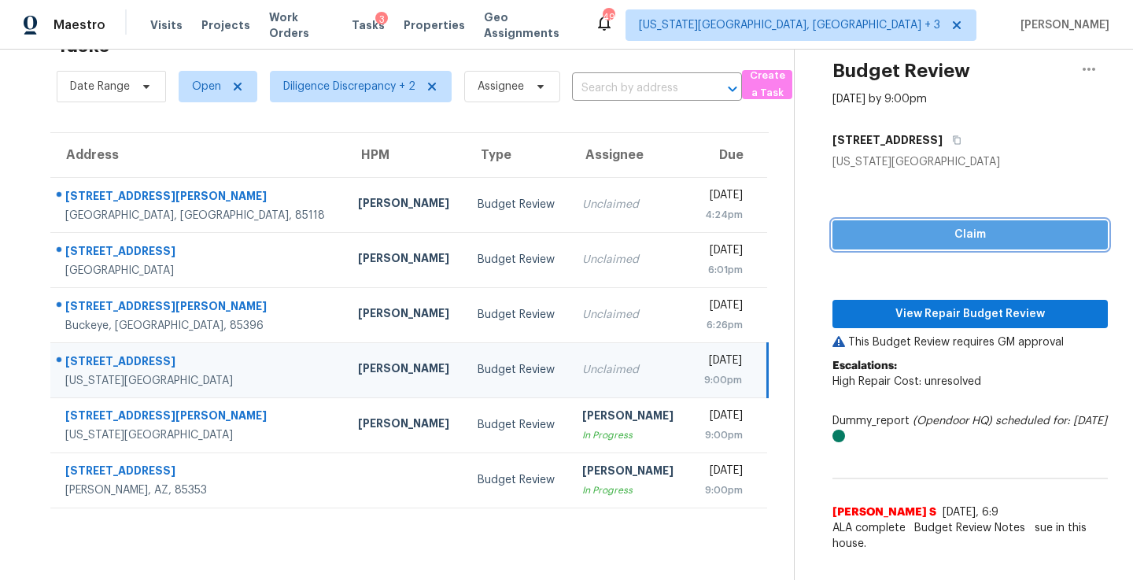
click at [929, 235] on span "Claim" at bounding box center [970, 235] width 250 height 20
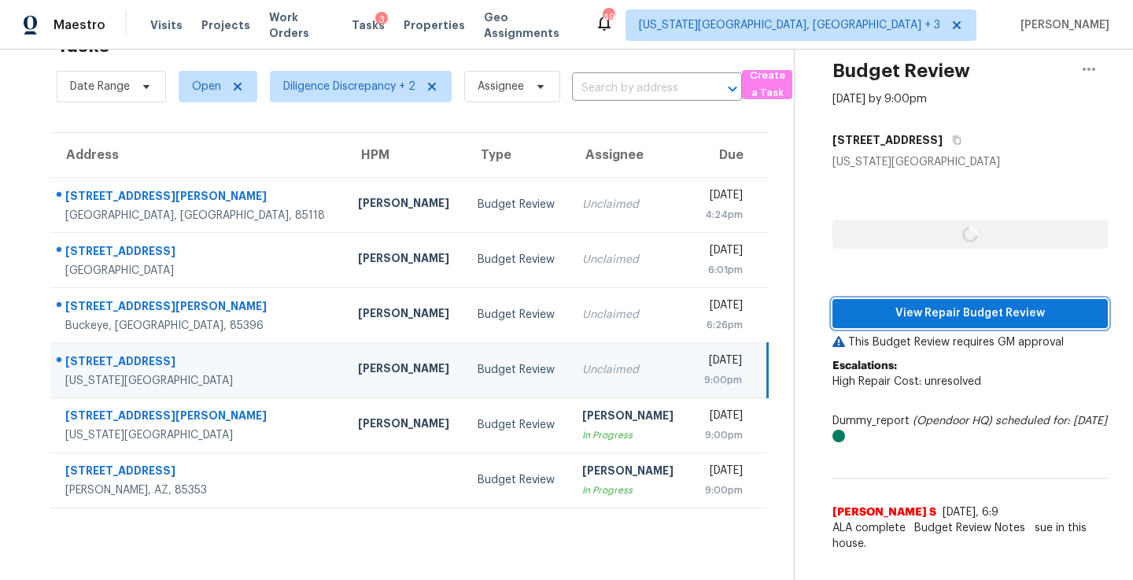
click at [930, 308] on span "View Repair Budget Review" at bounding box center [970, 314] width 250 height 20
